Goal: Task Accomplishment & Management: Use online tool/utility

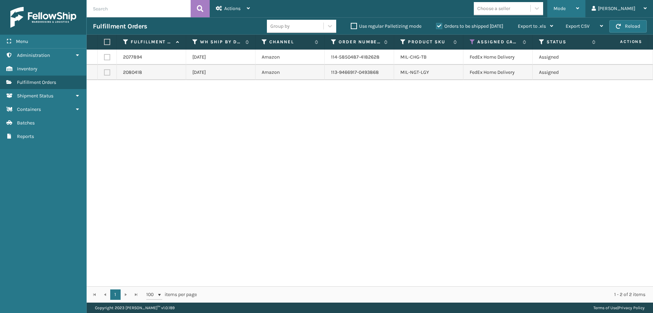
click at [579, 12] on div "Mode" at bounding box center [567, 8] width 26 height 17
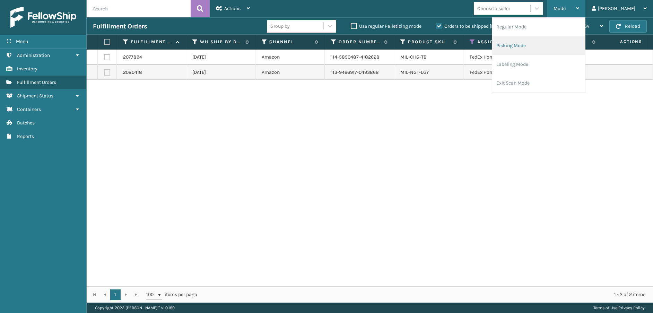
click at [558, 50] on li "Picking Mode" at bounding box center [538, 45] width 93 height 19
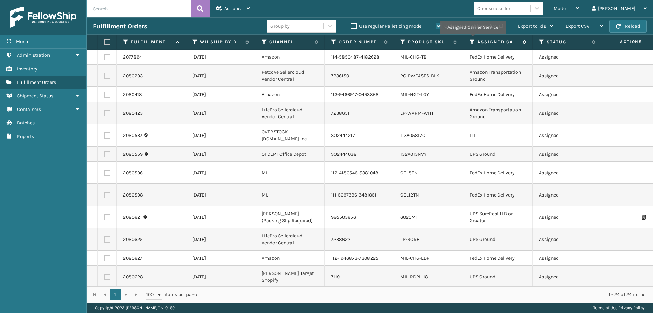
click at [472, 39] on icon at bounding box center [473, 42] width 6 height 6
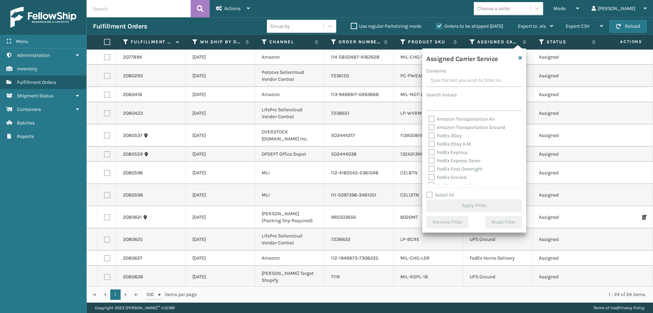
click at [431, 134] on label "FedEx 2Day" at bounding box center [444, 136] width 33 height 6
click at [429, 134] on input "FedEx 2Day" at bounding box center [428, 134] width 0 height 5
checkbox input "true"
click at [430, 142] on label "FedEx 2Day A.M." at bounding box center [449, 144] width 43 height 6
click at [429, 142] on input "FedEx 2Day A.M." at bounding box center [428, 142] width 0 height 5
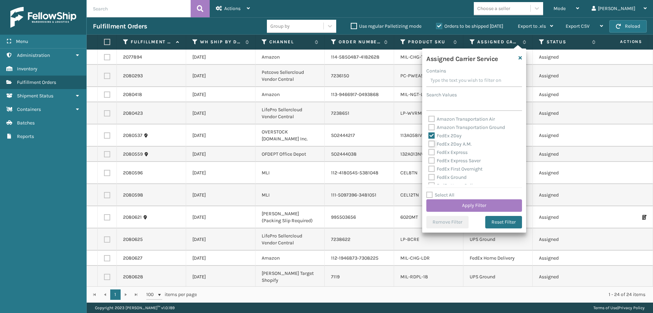
checkbox input "true"
click at [432, 155] on label "FedEx Express" at bounding box center [447, 152] width 39 height 6
click at [429, 153] on input "FedEx Express" at bounding box center [428, 150] width 0 height 5
checkbox input "true"
click at [432, 160] on label "FedEx Express Saver" at bounding box center [454, 161] width 52 height 6
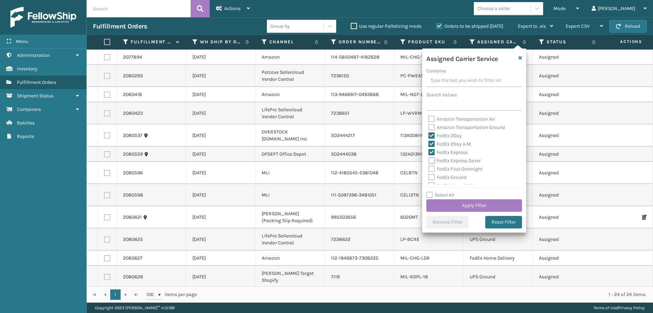
click at [429, 160] on input "FedEx Express Saver" at bounding box center [428, 159] width 0 height 5
checkbox input "true"
click at [432, 173] on div "FedEx First Overnight" at bounding box center [474, 169] width 92 height 8
click at [432, 169] on label "FedEx First Overnight" at bounding box center [455, 169] width 54 height 6
click at [429, 169] on input "FedEx First Overnight" at bounding box center [428, 167] width 0 height 5
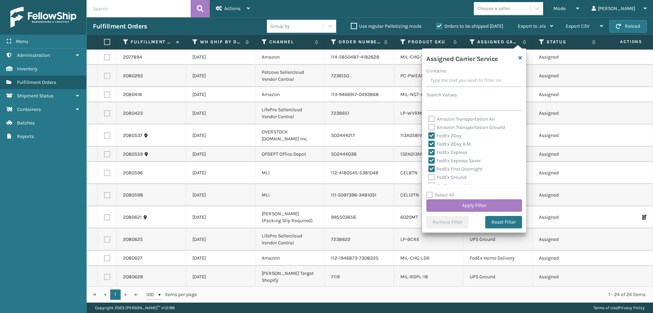
checkbox input "true"
click at [432, 176] on label "FedEx Ground" at bounding box center [447, 177] width 38 height 6
click at [429, 176] on input "FedEx Ground" at bounding box center [428, 175] width 0 height 5
checkbox input "true"
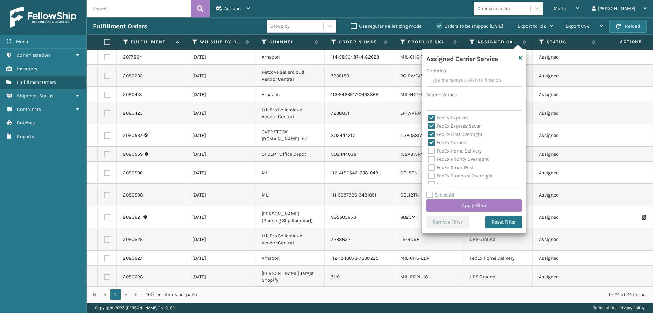
click at [430, 150] on label "FedEx Home Delivery" at bounding box center [454, 151] width 53 height 6
click at [429, 150] on input "FedEx Home Delivery" at bounding box center [428, 149] width 0 height 5
checkbox input "true"
click at [431, 158] on label "FedEx Priority Overnight" at bounding box center [458, 159] width 60 height 6
click at [429, 158] on input "FedEx Priority Overnight" at bounding box center [428, 157] width 0 height 5
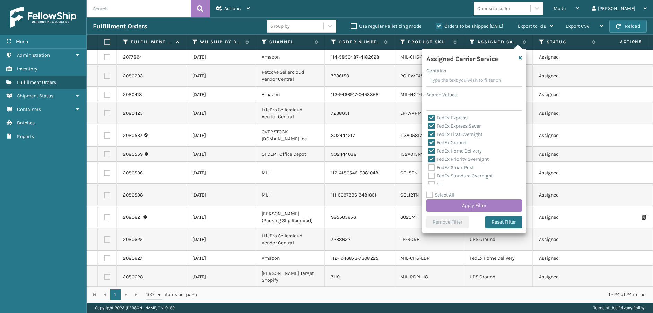
checkbox input "true"
click at [432, 165] on label "FedEx SmartPost" at bounding box center [450, 168] width 45 height 6
click at [429, 165] on input "FedEx SmartPost" at bounding box center [428, 166] width 0 height 5
checkbox input "true"
click at [432, 177] on label "FedEx Standard Overnight" at bounding box center [460, 176] width 64 height 6
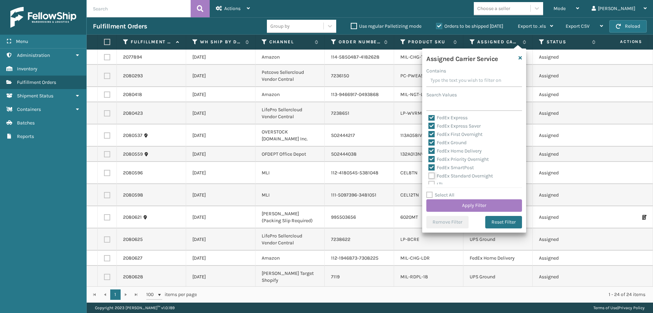
click at [429, 176] on input "FedEx Standard Overnight" at bounding box center [428, 174] width 0 height 5
checkbox input "true"
click at [458, 206] on button "Apply Filter" at bounding box center [474, 205] width 96 height 12
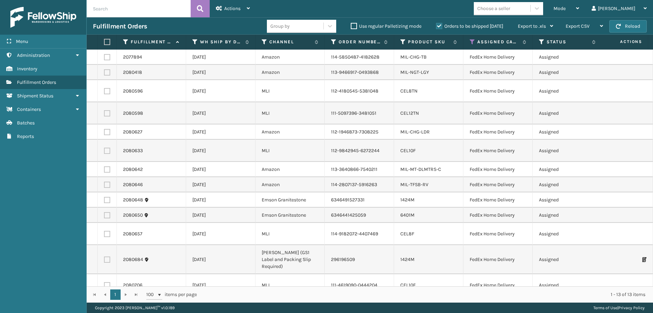
click at [106, 39] on label at bounding box center [106, 42] width 4 height 6
click at [104, 40] on input "checkbox" at bounding box center [104, 42] width 0 height 5
checkbox input "true"
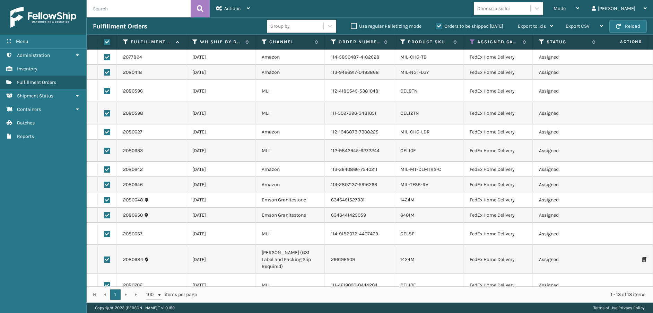
checkbox input "true"
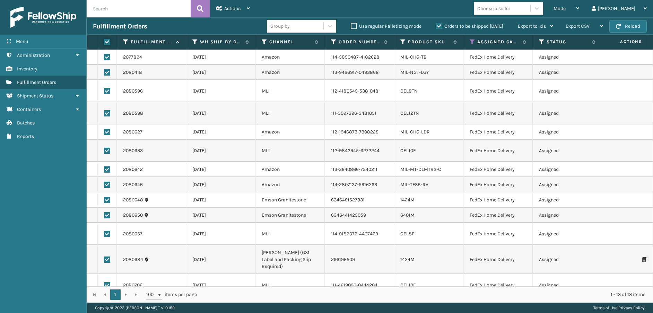
checkbox input "true"
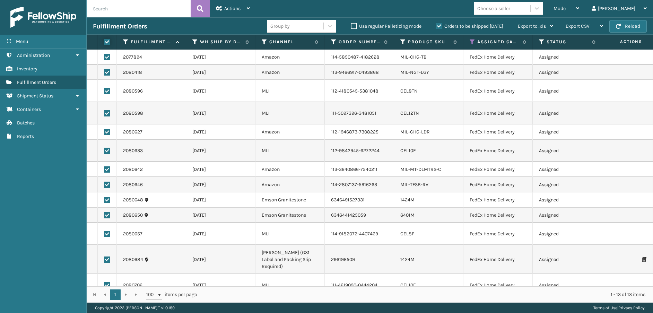
checkbox input "true"
click at [230, 6] on span "Actions" at bounding box center [232, 9] width 16 height 6
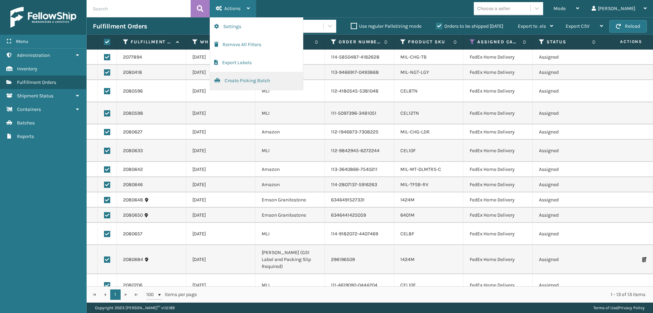
click at [229, 79] on button "Create Picking Batch" at bounding box center [256, 81] width 93 height 18
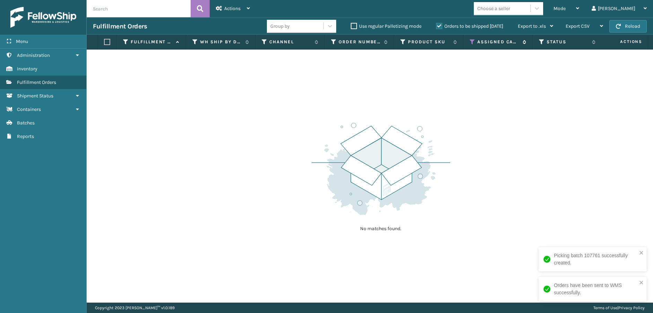
click at [470, 38] on th "Assigned Carrier Service" at bounding box center [497, 42] width 69 height 15
click at [474, 42] on icon at bounding box center [473, 42] width 6 height 6
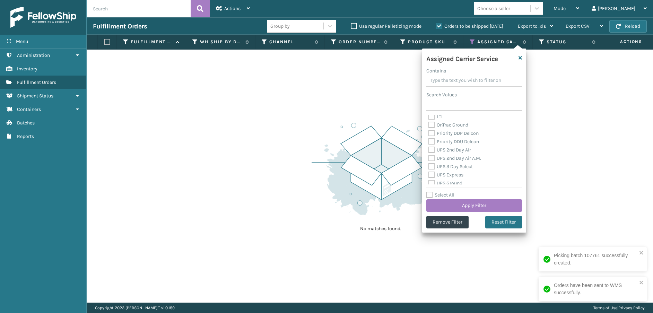
scroll to position [104, 0]
click at [430, 195] on label "Select All" at bounding box center [440, 195] width 28 height 6
click at [430, 192] on input "Select All" at bounding box center [478, 191] width 104 height 1
checkbox input "true"
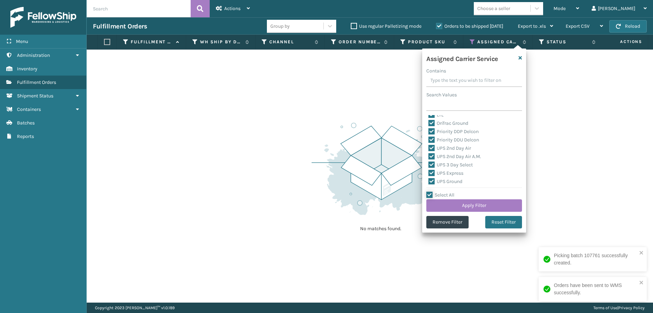
checkbox input "true"
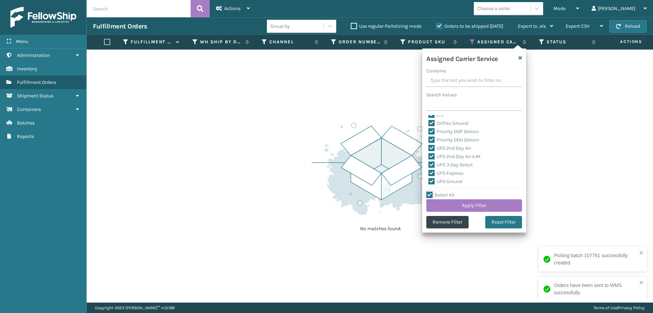
checkbox input "true"
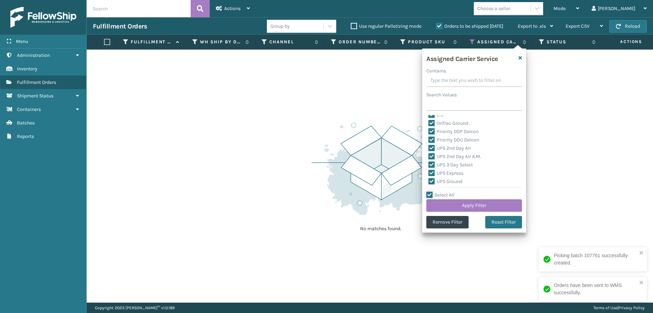
checkbox input "true"
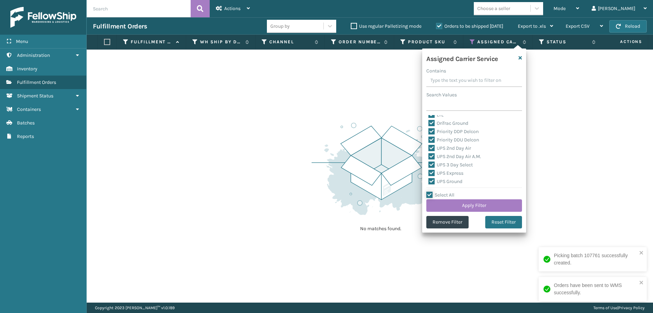
checkbox input "true"
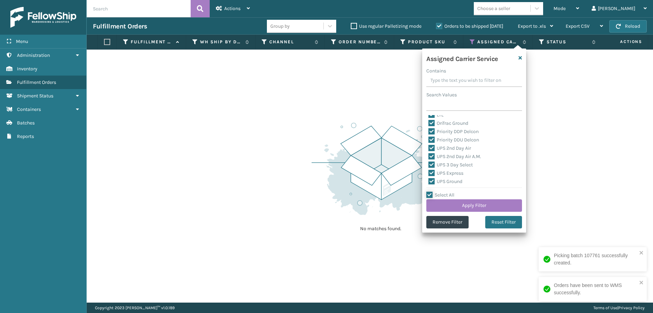
checkbox input "true"
click at [430, 195] on label "Select All" at bounding box center [440, 195] width 28 height 6
click at [430, 192] on input "Select All" at bounding box center [478, 191] width 104 height 1
checkbox input "false"
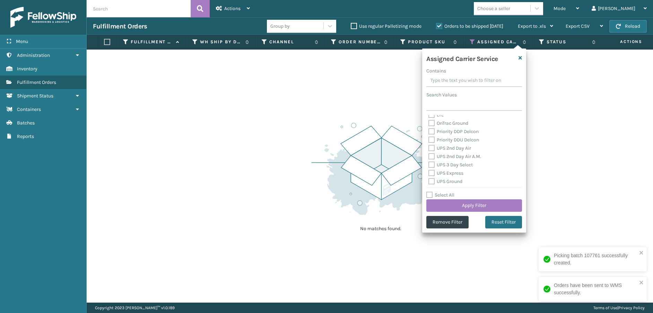
checkbox input "false"
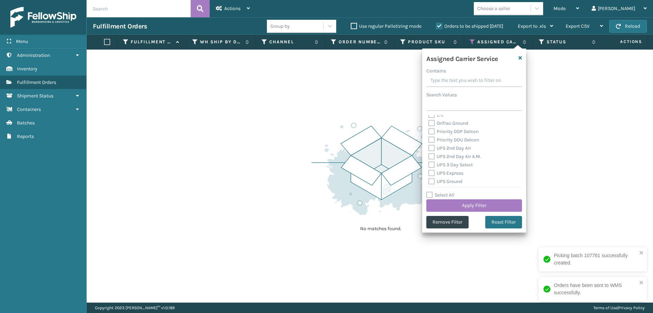
checkbox input "false"
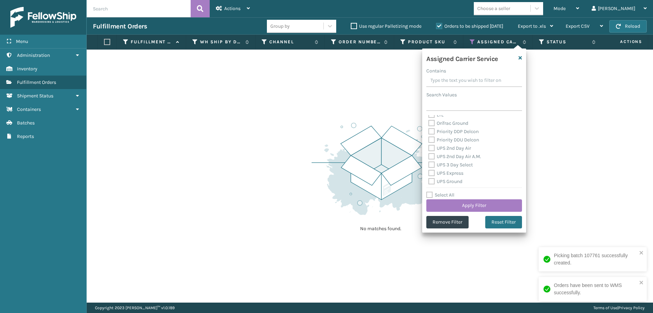
checkbox input "false"
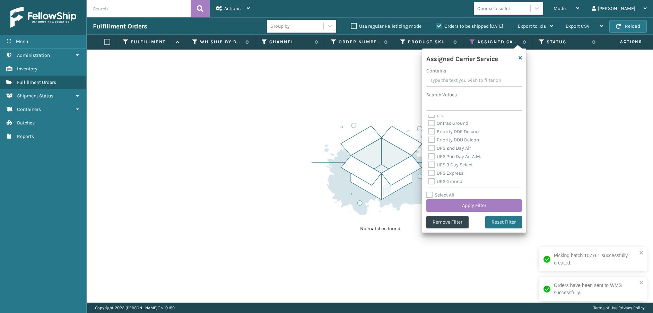
checkbox input "false"
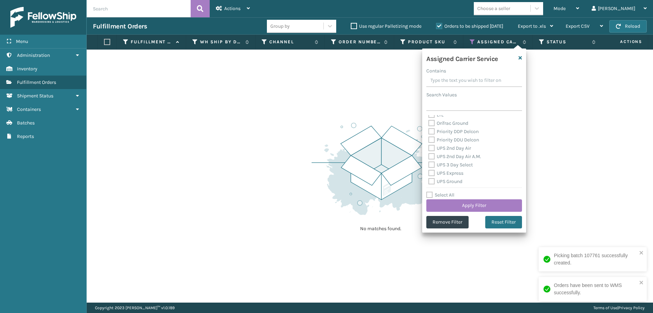
checkbox input "false"
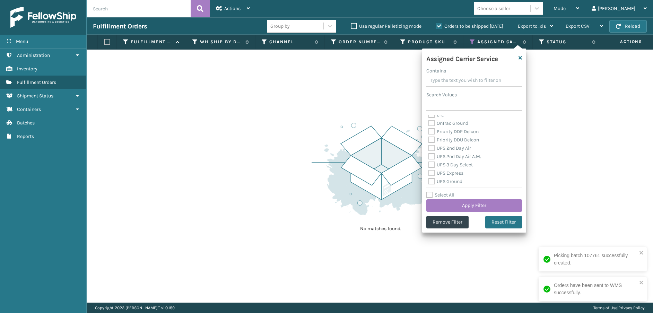
checkbox input "false"
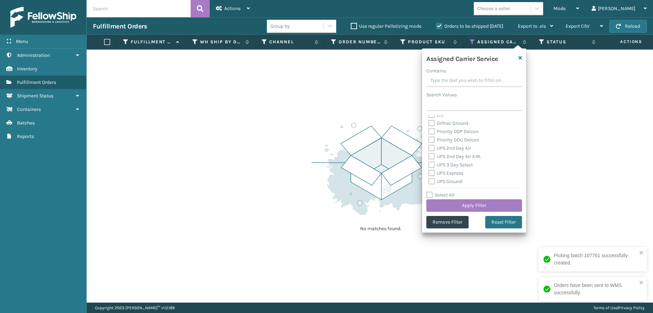
checkbox input "false"
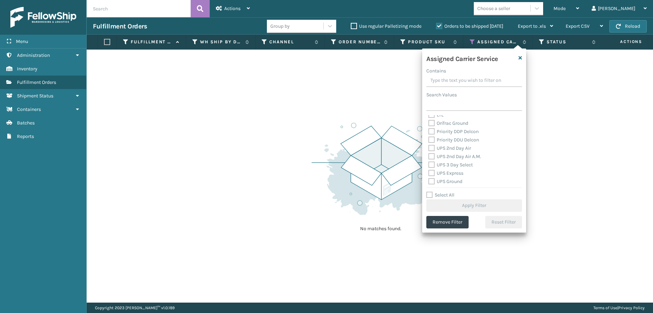
scroll to position [69, 0]
click at [432, 150] on label "LTL" at bounding box center [435, 150] width 15 height 6
click at [429, 150] on input "LTL" at bounding box center [428, 148] width 0 height 5
checkbox input "true"
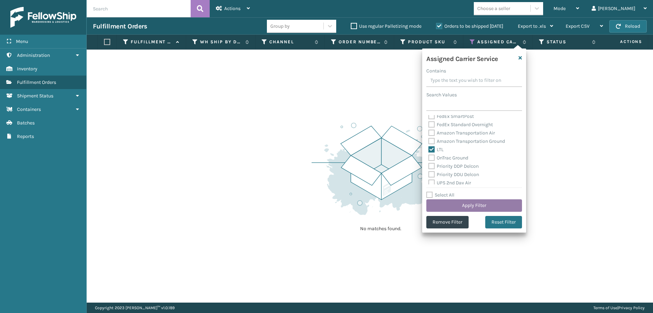
click at [451, 208] on button "Apply Filter" at bounding box center [474, 205] width 96 height 12
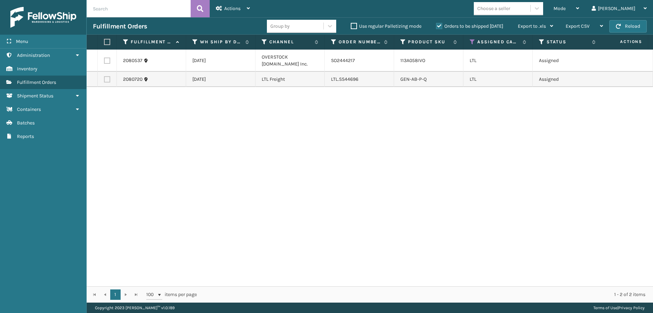
click at [107, 42] on label at bounding box center [106, 42] width 4 height 6
click at [104, 42] on input "checkbox" at bounding box center [104, 42] width 0 height 5
checkbox input "true"
click at [110, 79] on label at bounding box center [107, 79] width 6 height 6
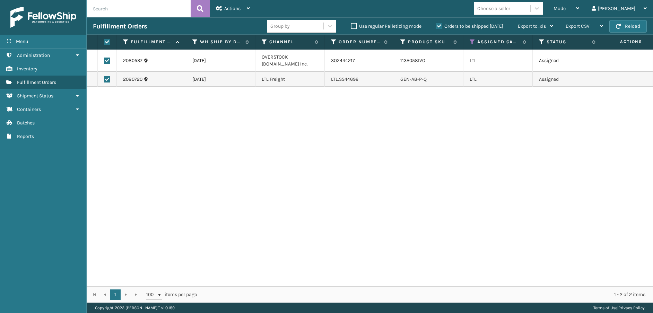
click at [104, 79] on input "checkbox" at bounding box center [104, 78] width 0 height 5
checkbox input "false"
click at [222, 9] on icon at bounding box center [219, 8] width 6 height 5
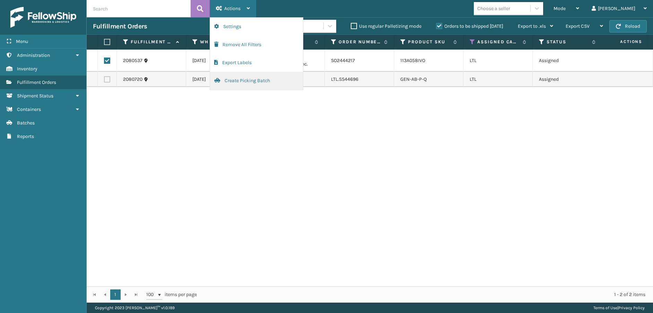
click at [230, 77] on button "Create Picking Batch" at bounding box center [256, 81] width 93 height 18
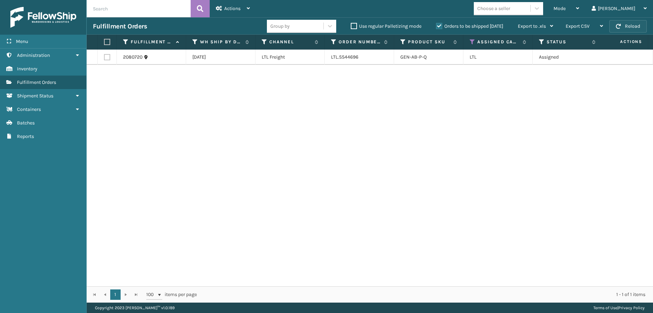
click at [636, 25] on button "Reload" at bounding box center [627, 26] width 37 height 12
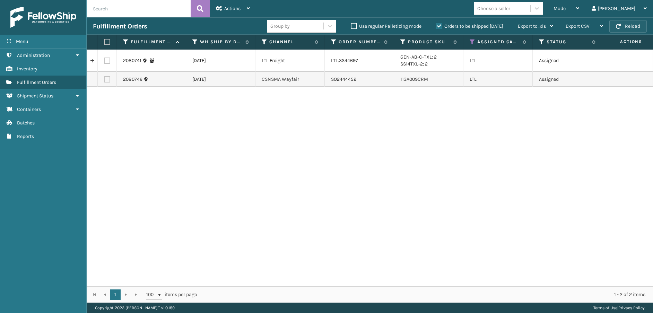
click at [615, 29] on button "Reload" at bounding box center [627, 26] width 37 height 12
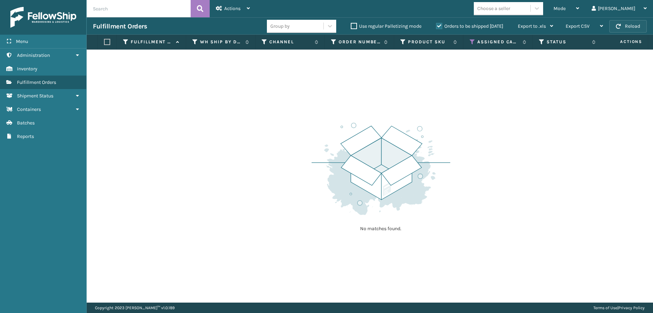
click at [616, 29] on button "Reload" at bounding box center [627, 26] width 37 height 12
click at [471, 40] on icon at bounding box center [473, 42] width 6 height 6
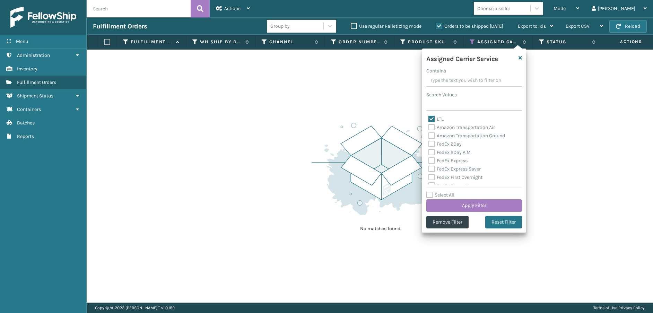
click at [430, 198] on div "Select All Apply Filter" at bounding box center [474, 201] width 96 height 21
click at [429, 195] on label "Select All" at bounding box center [440, 195] width 28 height 6
click at [429, 192] on input "Select All" at bounding box center [478, 191] width 104 height 1
checkbox input "true"
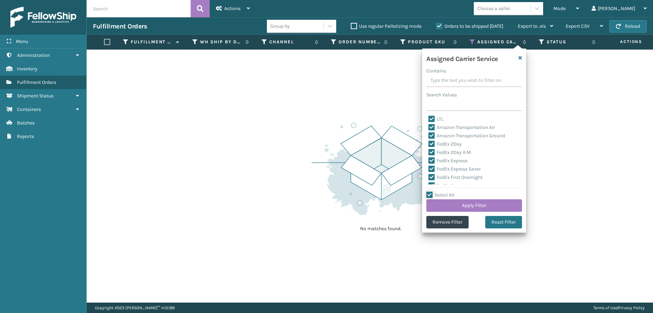
checkbox input "true"
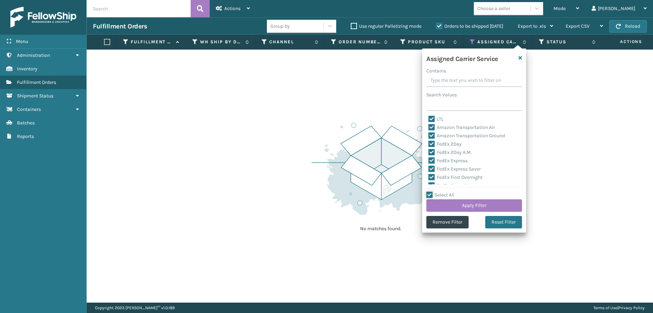
checkbox input "true"
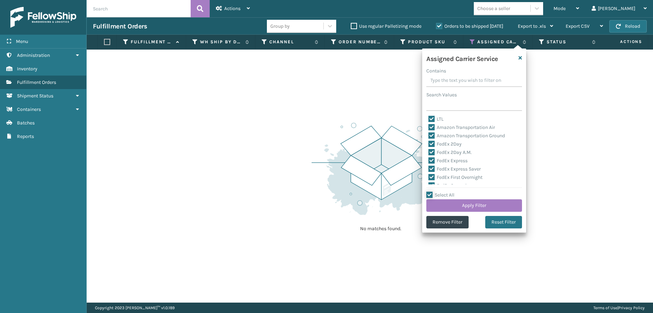
checkbox input "true"
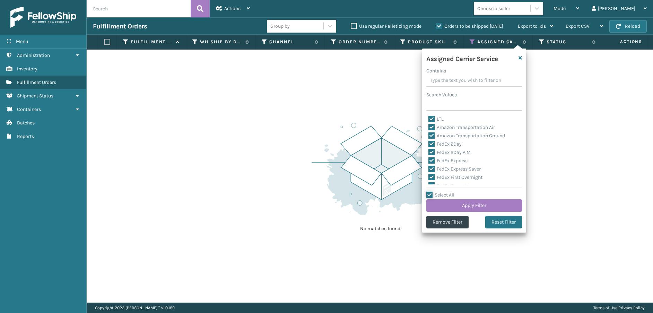
checkbox input "true"
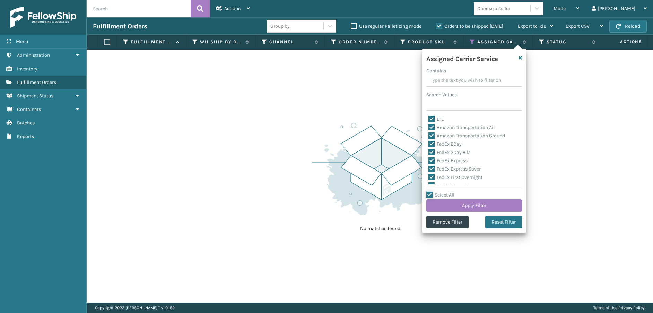
checkbox input "true"
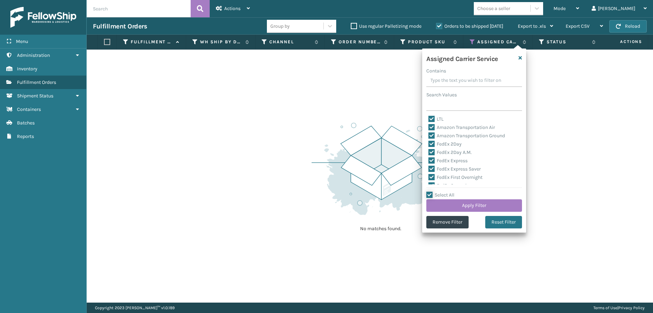
checkbox input "true"
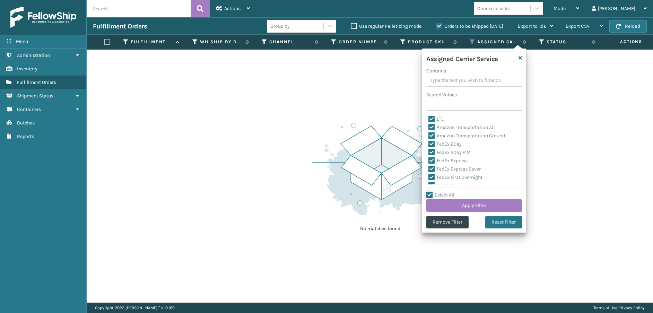
checkbox input "true"
click at [429, 195] on label "Select All" at bounding box center [440, 195] width 28 height 6
click at [429, 192] on input "Select All" at bounding box center [478, 191] width 104 height 1
checkbox input "false"
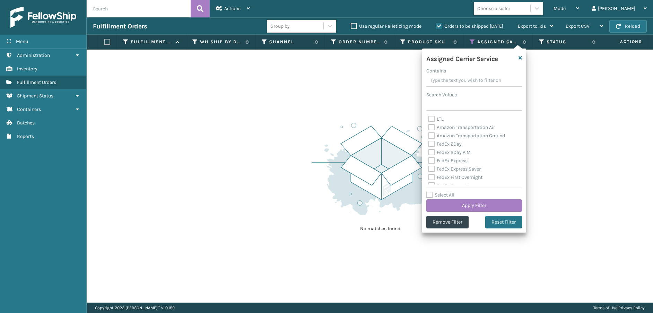
checkbox input "false"
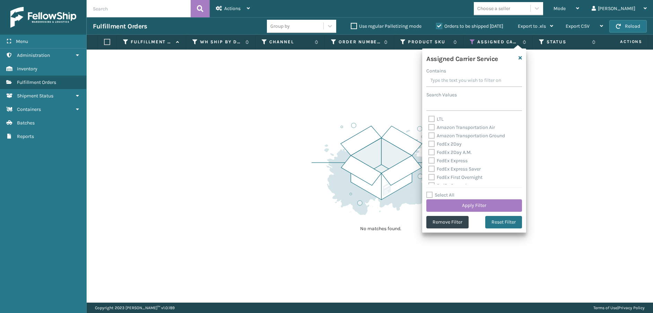
checkbox input "false"
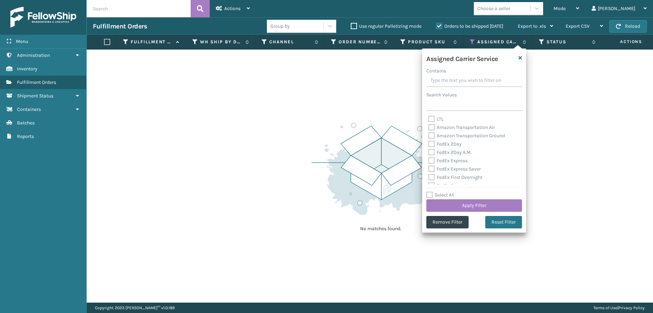
checkbox input "false"
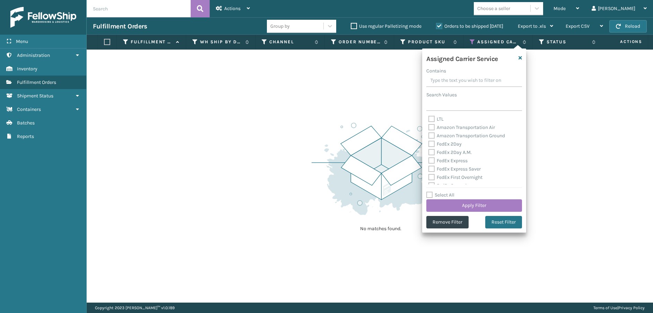
checkbox input "false"
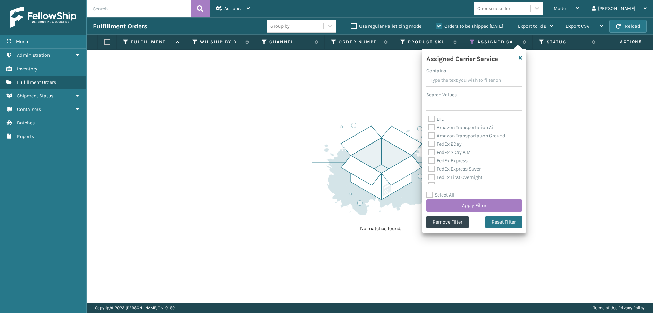
checkbox input "false"
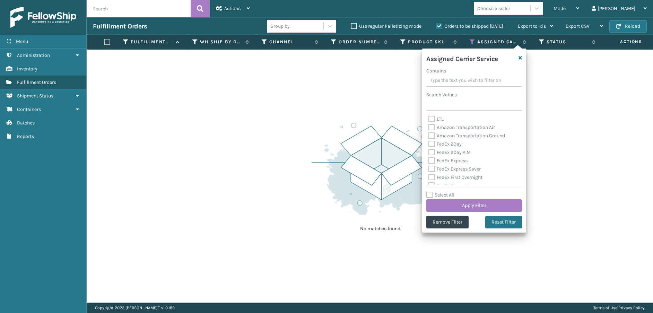
checkbox input "false"
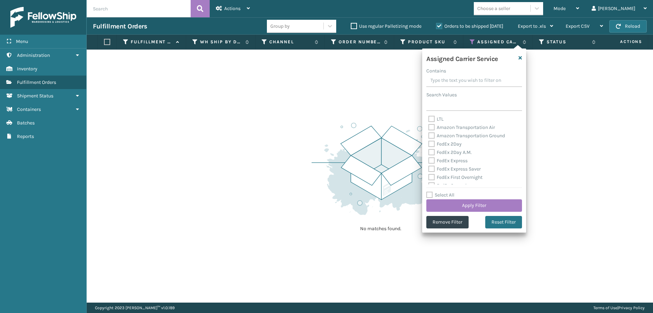
checkbox input "false"
drag, startPoint x: 432, startPoint y: 127, endPoint x: 432, endPoint y: 136, distance: 9.7
click at [432, 128] on label "Amazon Transportation Air" at bounding box center [461, 127] width 67 height 6
click at [429, 128] on input "Amazon Transportation Air" at bounding box center [428, 125] width 0 height 5
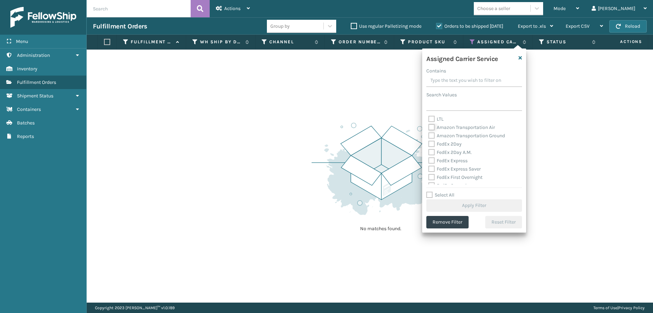
checkbox input "true"
click at [432, 136] on label "Amazon Transportation Ground" at bounding box center [466, 136] width 77 height 6
click at [429, 136] on input "Amazon Transportation Ground" at bounding box center [428, 134] width 0 height 5
checkbox input "true"
click at [443, 205] on button "Apply Filter" at bounding box center [474, 205] width 96 height 12
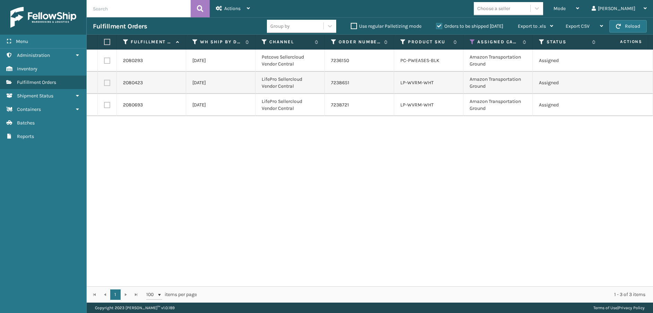
click at [104, 42] on th at bounding box center [107, 42] width 19 height 15
click at [106, 42] on label at bounding box center [106, 42] width 4 height 6
click at [104, 42] on input "checkbox" at bounding box center [104, 42] width 0 height 5
checkbox input "true"
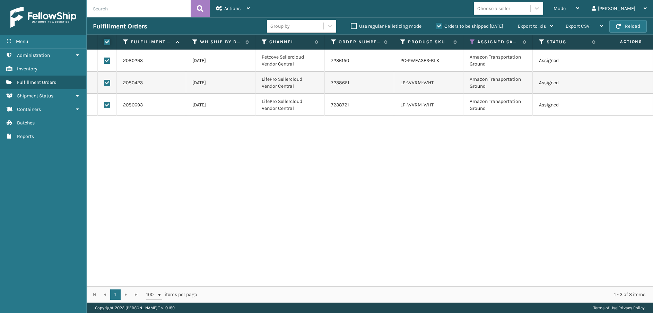
checkbox input "true"
click at [245, 10] on div "Actions" at bounding box center [233, 8] width 34 height 17
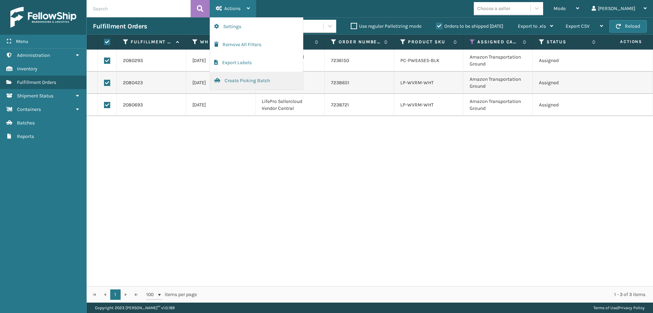
click at [242, 78] on button "Create Picking Batch" at bounding box center [256, 81] width 93 height 18
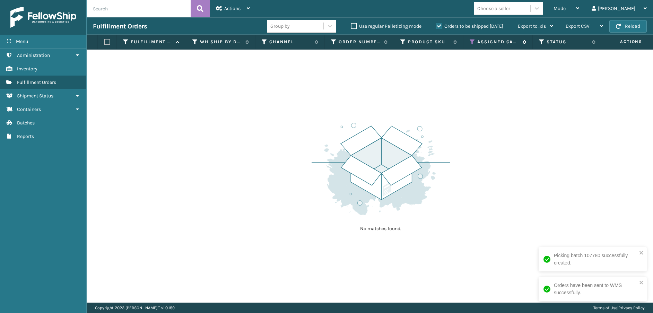
click at [470, 42] on icon at bounding box center [473, 42] width 6 height 6
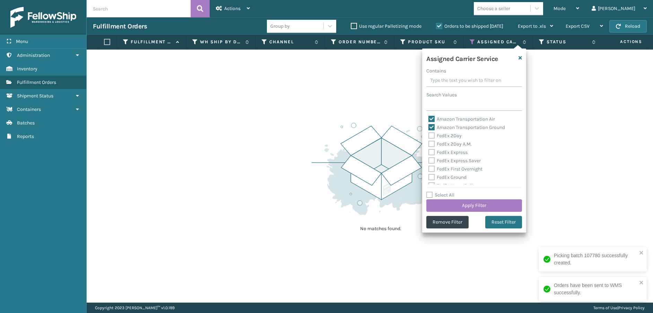
click at [431, 118] on label "Amazon Transportation Air" at bounding box center [461, 119] width 67 height 6
click at [429, 118] on input "Amazon Transportation Air" at bounding box center [428, 117] width 0 height 5
checkbox input "false"
click at [432, 126] on label "Amazon Transportation Ground" at bounding box center [466, 127] width 77 height 6
click at [429, 126] on input "Amazon Transportation Ground" at bounding box center [428, 125] width 0 height 5
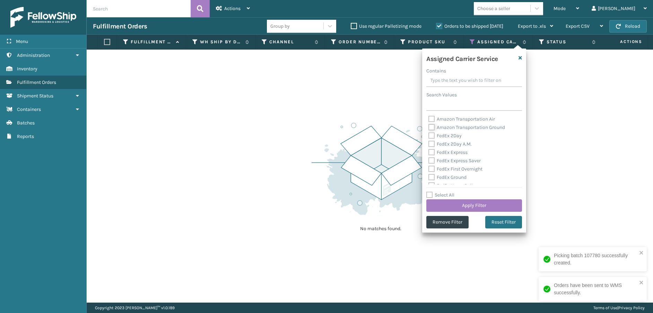
checkbox input "false"
click at [431, 137] on label "FedEx 2Day" at bounding box center [444, 136] width 33 height 6
click at [429, 136] on input "FedEx 2Day" at bounding box center [428, 134] width 0 height 5
checkbox input "true"
click at [431, 142] on label "FedEx 2Day A.M." at bounding box center [449, 144] width 43 height 6
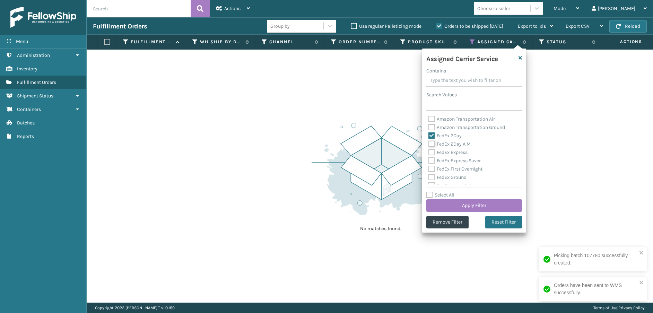
click at [429, 142] on input "FedEx 2Day A.M." at bounding box center [428, 142] width 0 height 5
checkbox input "true"
click at [431, 152] on label "FedEx Express" at bounding box center [447, 152] width 39 height 6
click at [429, 152] on input "FedEx Express" at bounding box center [428, 150] width 0 height 5
checkbox input "true"
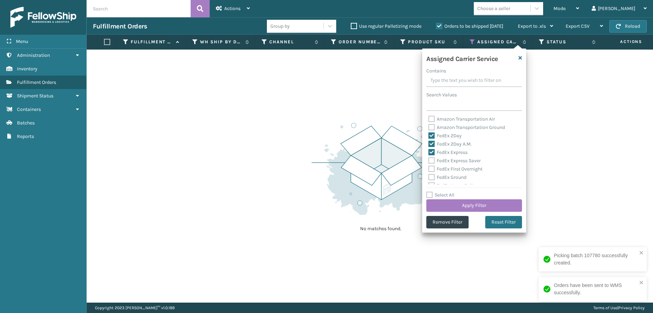
click at [431, 161] on label "FedEx Express Saver" at bounding box center [454, 161] width 52 height 6
click at [429, 161] on input "FedEx Express Saver" at bounding box center [428, 159] width 0 height 5
checkbox input "true"
click at [430, 170] on label "FedEx First Overnight" at bounding box center [455, 169] width 54 height 6
click at [429, 170] on input "FedEx First Overnight" at bounding box center [428, 167] width 0 height 5
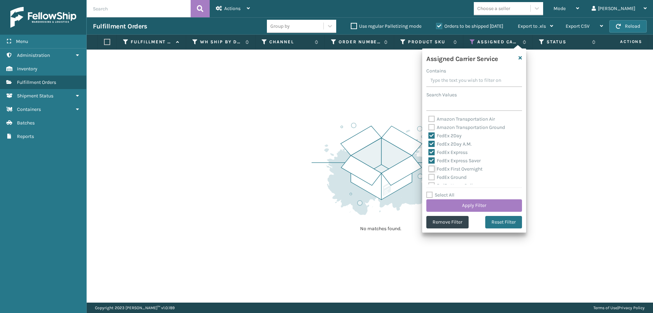
checkbox input "true"
click at [430, 176] on label "FedEx Ground" at bounding box center [447, 177] width 38 height 6
click at [429, 176] on input "FedEx Ground" at bounding box center [428, 175] width 0 height 5
checkbox input "true"
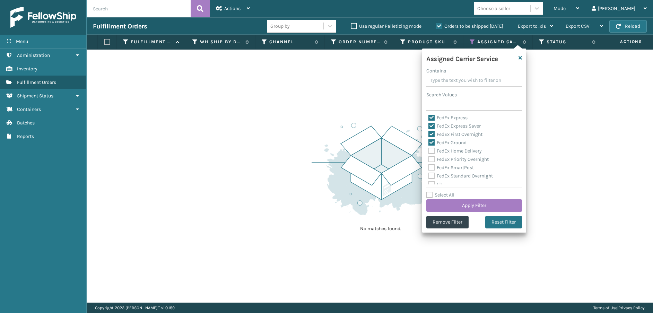
click at [431, 153] on label "FedEx Home Delivery" at bounding box center [454, 151] width 53 height 6
click at [429, 151] on input "FedEx Home Delivery" at bounding box center [428, 149] width 0 height 5
checkbox input "true"
click at [432, 159] on label "FedEx Priority Overnight" at bounding box center [458, 159] width 60 height 6
click at [429, 159] on input "FedEx Priority Overnight" at bounding box center [428, 157] width 0 height 5
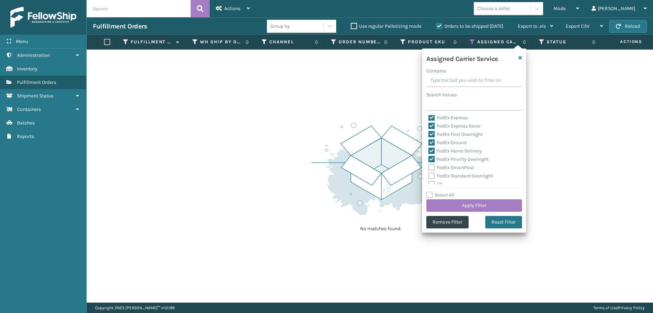
checkbox input "true"
click at [429, 168] on label "FedEx SmartPost" at bounding box center [450, 168] width 45 height 6
click at [429, 168] on input "FedEx SmartPost" at bounding box center [428, 166] width 0 height 5
checkbox input "true"
click at [430, 174] on label "FedEx Standard Overnight" at bounding box center [460, 176] width 64 height 6
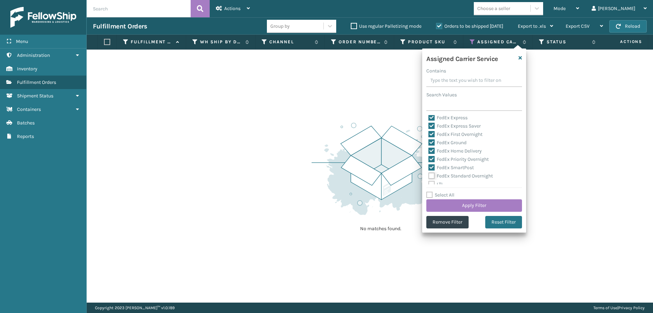
click at [429, 174] on input "FedEx Standard Overnight" at bounding box center [428, 174] width 0 height 5
checkbox input "true"
click at [444, 206] on button "Apply Filter" at bounding box center [474, 205] width 96 height 12
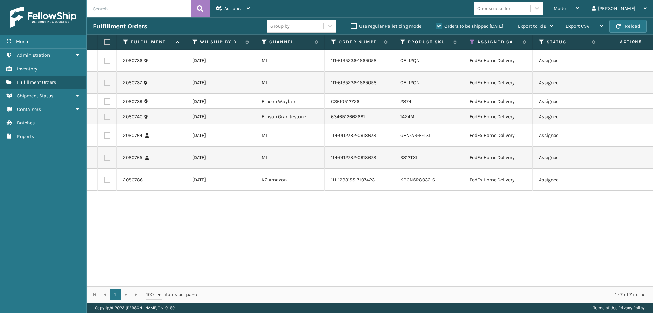
click at [105, 43] on label at bounding box center [106, 42] width 4 height 6
click at [104, 43] on input "checkbox" at bounding box center [104, 42] width 0 height 5
checkbox input "true"
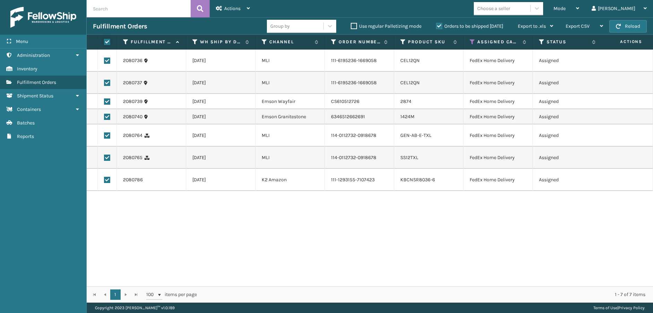
checkbox input "true"
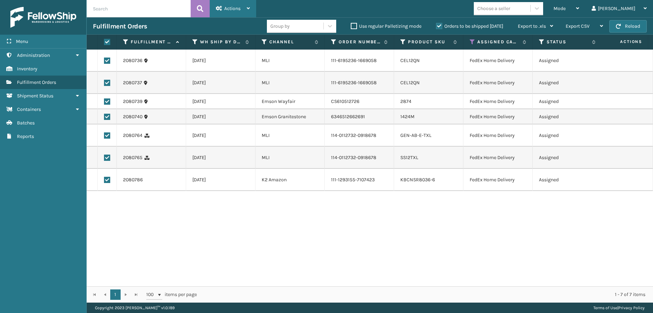
click at [225, 6] on span "Actions" at bounding box center [232, 9] width 16 height 6
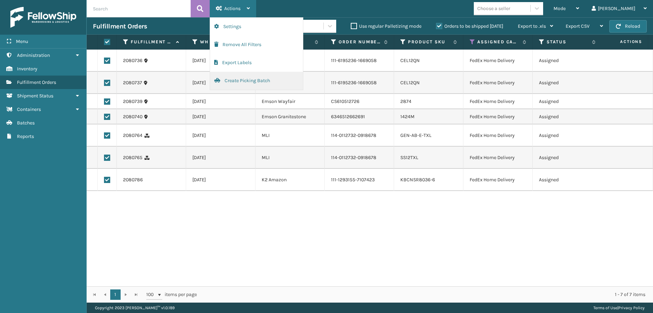
click at [234, 85] on button "Create Picking Batch" at bounding box center [256, 81] width 93 height 18
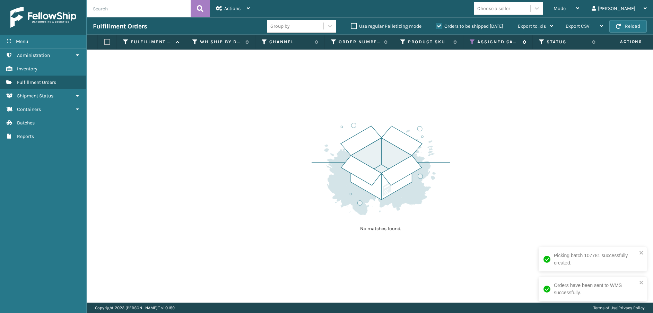
click at [470, 42] on icon at bounding box center [473, 42] width 6 height 6
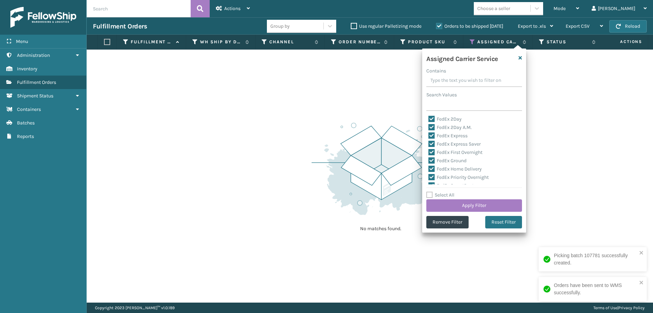
click at [432, 193] on label "Select All" at bounding box center [440, 195] width 28 height 6
click at [432, 192] on input "Select All" at bounding box center [478, 191] width 104 height 1
checkbox input "true"
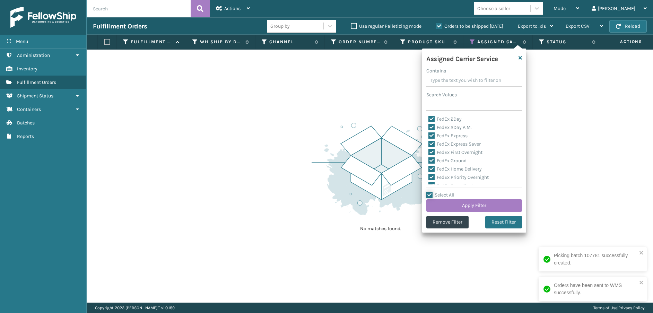
checkbox input "true"
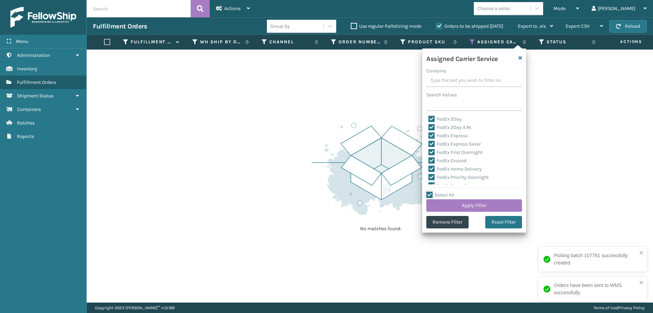
checkbox input "true"
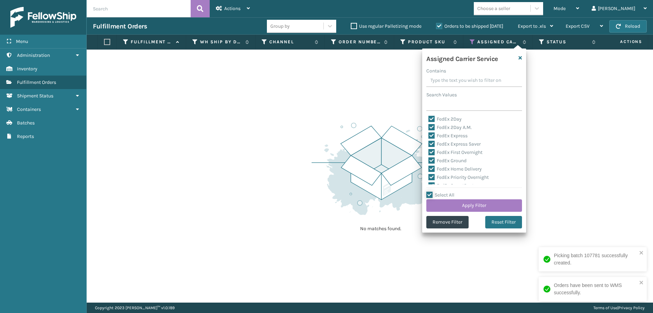
checkbox input "true"
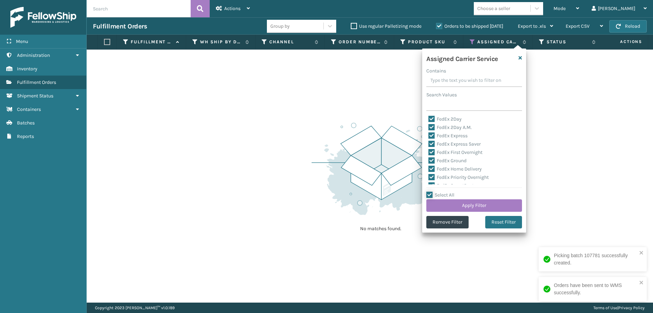
checkbox input "true"
click at [431, 194] on label "Select All" at bounding box center [440, 195] width 28 height 6
click at [431, 192] on input "Select All" at bounding box center [478, 191] width 104 height 1
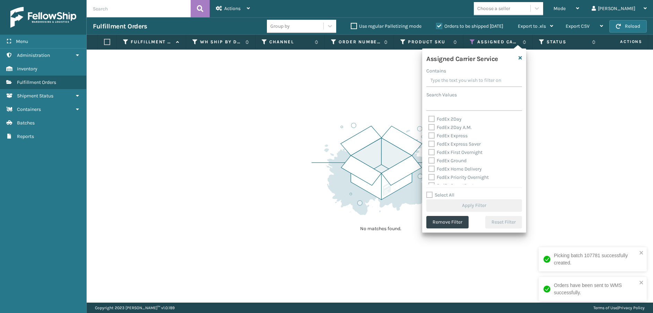
scroll to position [69, 0]
click at [431, 158] on label "OnTrac Ground" at bounding box center [448, 158] width 40 height 6
click at [429, 158] on input "OnTrac Ground" at bounding box center [428, 156] width 0 height 5
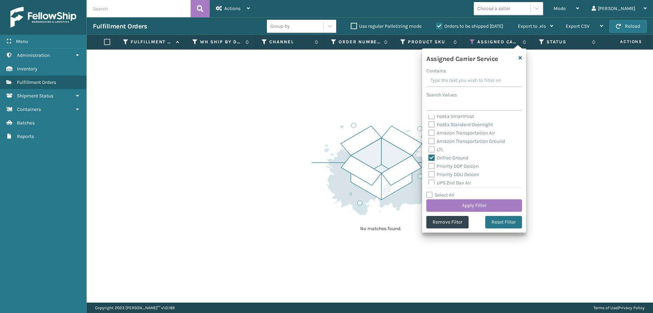
click at [432, 164] on label "Priority DDP Delcon" at bounding box center [453, 166] width 50 height 6
click at [429, 164] on input "Priority DDP Delcon" at bounding box center [428, 164] width 0 height 5
click at [430, 172] on label "Priority DDU Delcon" at bounding box center [453, 175] width 51 height 6
click at [429, 172] on input "Priority DDU Delcon" at bounding box center [428, 173] width 0 height 5
click at [430, 183] on label "UPS 2nd Day Air" at bounding box center [449, 183] width 43 height 6
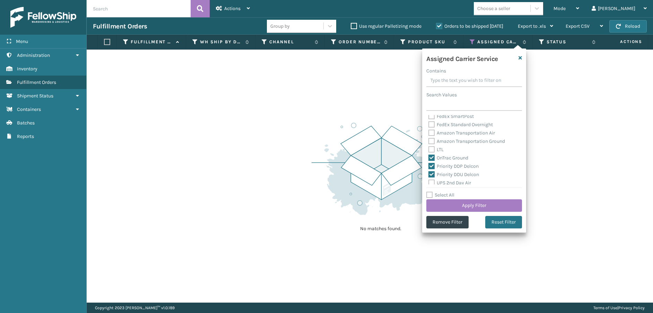
click at [429, 183] on input "UPS 2nd Day Air" at bounding box center [428, 181] width 0 height 5
click at [431, 156] on label "UPS 2nd Day Air A.M." at bounding box center [454, 157] width 53 height 6
click at [429, 156] on input "UPS 2nd Day Air A.M." at bounding box center [428, 155] width 0 height 5
click at [431, 164] on label "UPS 3 Day Select" at bounding box center [450, 165] width 44 height 6
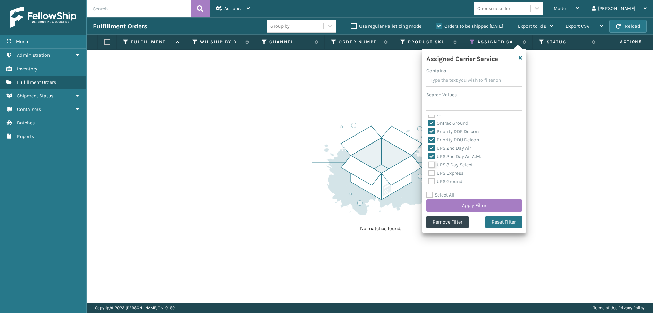
click at [429, 164] on input "UPS 3 Day Select" at bounding box center [428, 163] width 0 height 5
click at [431, 171] on label "UPS Express" at bounding box center [445, 173] width 35 height 6
click at [429, 171] on input "UPS Express" at bounding box center [428, 171] width 0 height 5
click at [431, 183] on label "UPS Ground" at bounding box center [445, 182] width 34 height 6
click at [429, 182] on input "UPS Ground" at bounding box center [428, 179] width 0 height 5
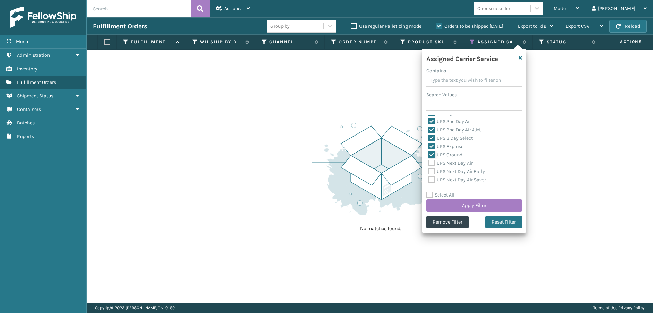
scroll to position [139, 0]
click at [430, 156] on label "UPS Next Day Air" at bounding box center [450, 155] width 44 height 6
click at [429, 156] on input "UPS Next Day Air" at bounding box center [428, 153] width 0 height 5
click at [431, 166] on label "UPS Next Day Air Early" at bounding box center [456, 164] width 57 height 6
click at [429, 164] on input "UPS Next Day Air Early" at bounding box center [428, 161] width 0 height 5
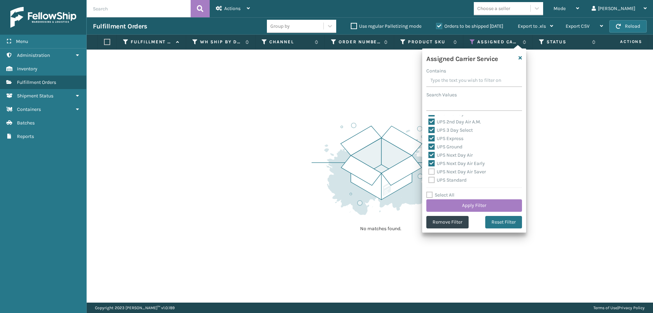
click at [431, 173] on label "UPS Next Day Air Saver" at bounding box center [457, 172] width 58 height 6
click at [429, 172] on input "UPS Next Day Air Saver" at bounding box center [428, 170] width 0 height 5
click at [431, 181] on label "UPS Standard" at bounding box center [447, 180] width 38 height 6
click at [429, 181] on input "UPS Standard" at bounding box center [428, 178] width 0 height 5
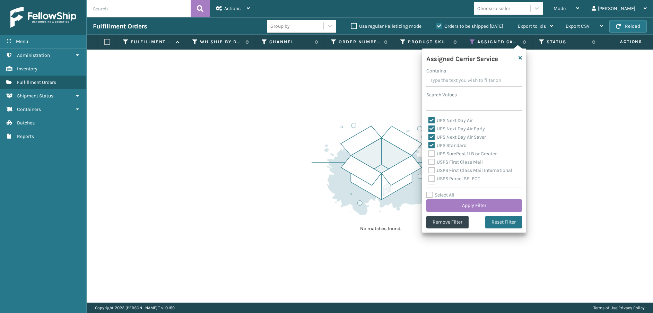
click at [429, 154] on div "FedEx 2Day FedEx 2Day A.M. FedEx Express FedEx Express Saver FedEx First Overni…" at bounding box center [474, 149] width 96 height 69
click at [430, 155] on label "UPS SurePost 1LB or Greater" at bounding box center [462, 154] width 68 height 6
click at [429, 154] on input "UPS SurePost 1LB or Greater" at bounding box center [428, 152] width 0 height 5
click at [431, 165] on div "USPS First Class Mail" at bounding box center [474, 162] width 92 height 8
click at [431, 165] on label "USPS First Class Mail" at bounding box center [455, 162] width 54 height 6
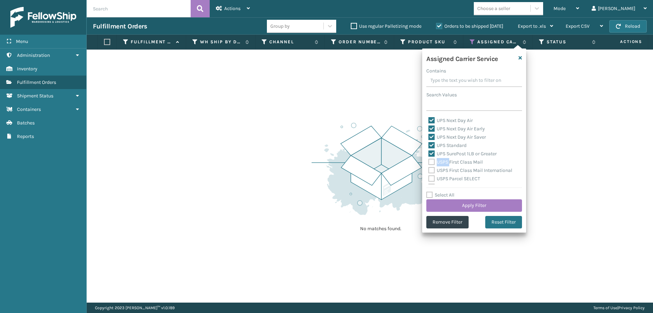
click at [429, 163] on input "USPS First Class Mail" at bounding box center [428, 160] width 0 height 5
click at [431, 172] on label "USPS First Class Mail International" at bounding box center [470, 170] width 84 height 6
click at [429, 171] on input "USPS First Class Mail International" at bounding box center [428, 168] width 0 height 5
click at [431, 179] on label "USPS Parcel SELECT" at bounding box center [454, 179] width 52 height 6
click at [429, 179] on input "USPS Parcel SELECT" at bounding box center [428, 177] width 0 height 5
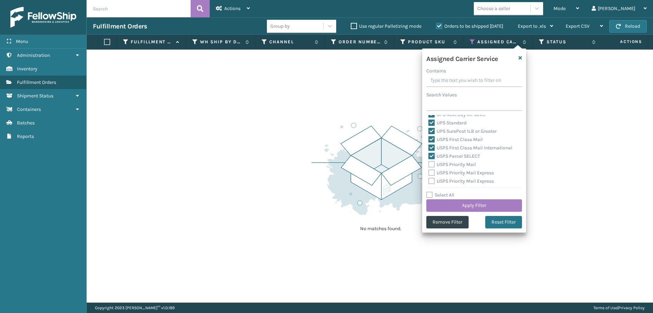
scroll to position [208, 0]
click at [431, 156] on div "USPS Priority Mail" at bounding box center [474, 152] width 92 height 8
click at [432, 155] on div "USPS Priority Mail" at bounding box center [474, 152] width 92 height 8
click at [432, 154] on label "USPS Priority Mail" at bounding box center [451, 152] width 47 height 6
click at [429, 153] on input "USPS Priority Mail" at bounding box center [428, 150] width 0 height 5
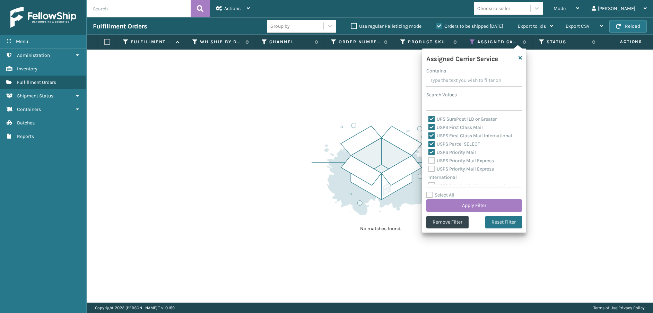
click at [432, 160] on label "USPS Priority Mail Express" at bounding box center [461, 161] width 66 height 6
click at [429, 160] on input "USPS Priority Mail Express" at bounding box center [428, 159] width 0 height 5
click at [432, 169] on label "USPS Priority Mail Express International" at bounding box center [461, 173] width 66 height 14
click at [429, 169] on input "USPS Priority Mail Express International" at bounding box center [428, 167] width 0 height 5
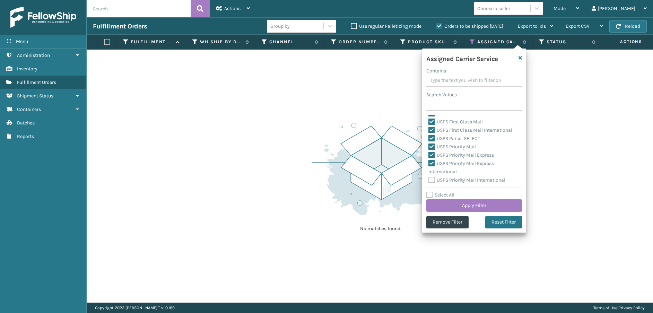
click at [435, 178] on label "USPS Priority Mail International" at bounding box center [466, 180] width 77 height 6
click at [429, 178] on input "USPS Priority Mail International" at bounding box center [428, 178] width 0 height 5
click at [454, 208] on button "Apply Filter" at bounding box center [474, 205] width 96 height 12
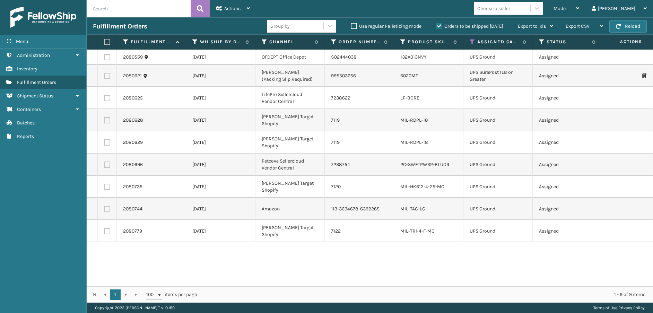
click at [108, 44] on label at bounding box center [106, 42] width 4 height 6
click at [104, 44] on input "checkbox" at bounding box center [104, 42] width 0 height 5
click at [244, 13] on div "Actions" at bounding box center [233, 8] width 34 height 17
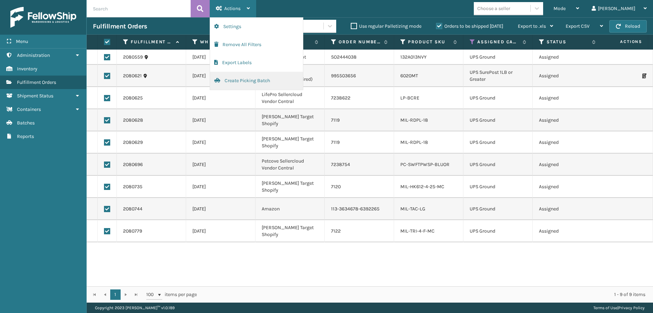
click at [243, 79] on button "Create Picking Batch" at bounding box center [256, 81] width 93 height 18
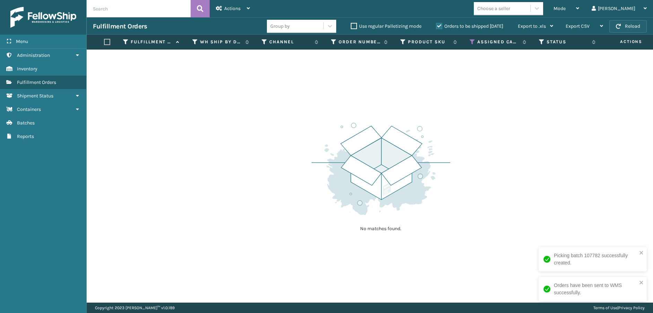
click at [631, 32] on button "Reload" at bounding box center [627, 26] width 37 height 12
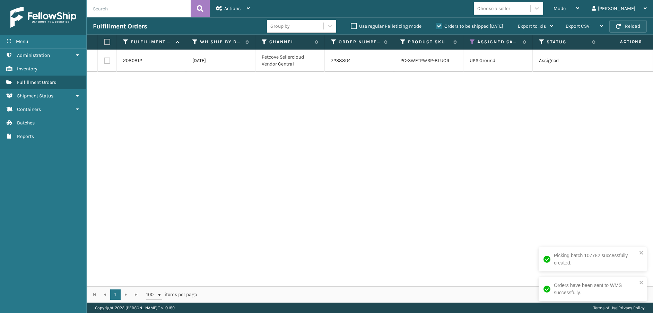
click at [631, 28] on button "Reload" at bounding box center [627, 26] width 37 height 12
